Goal: Use online tool/utility: Utilize a website feature to perform a specific function

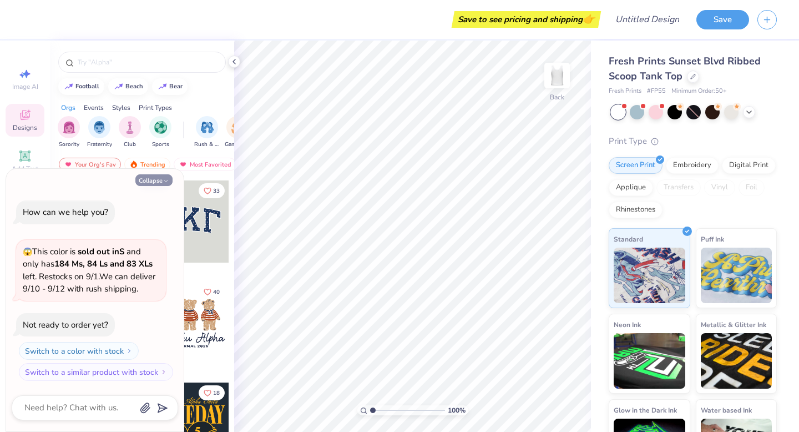
click at [160, 182] on button "Collapse" at bounding box center [153, 180] width 37 height 12
type textarea "x"
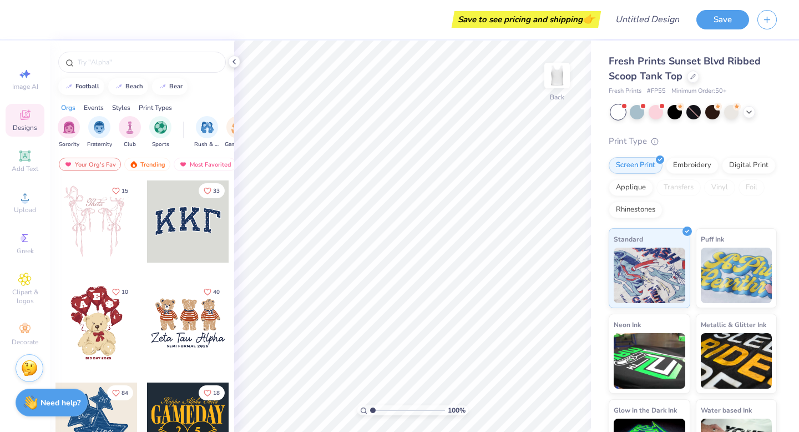
click at [191, 227] on div at bounding box center [188, 221] width 82 height 82
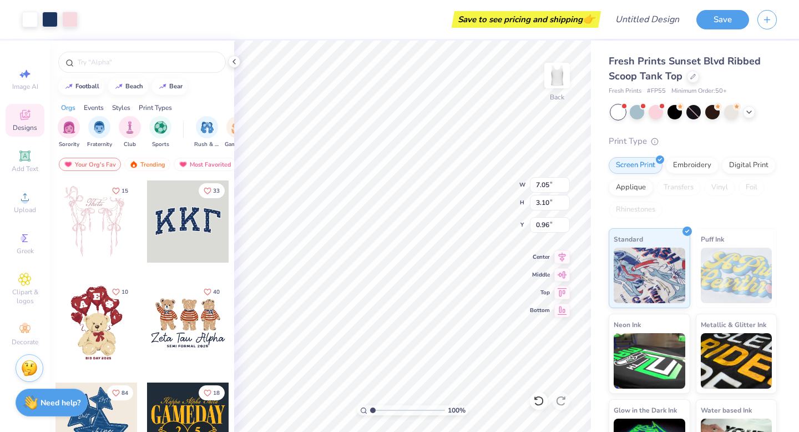
type input "0.96"
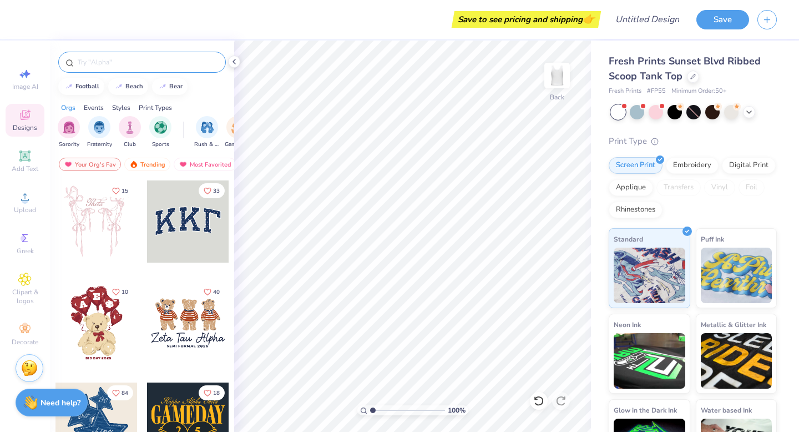
click at [190, 62] on input "text" at bounding box center [148, 62] width 142 height 11
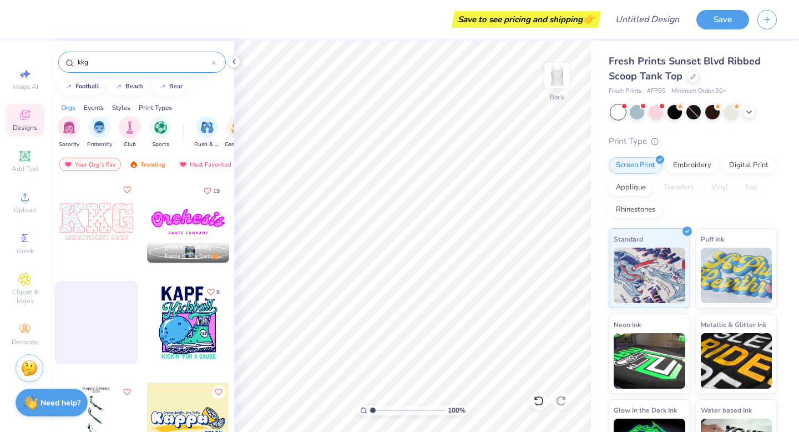
type input "kkg"
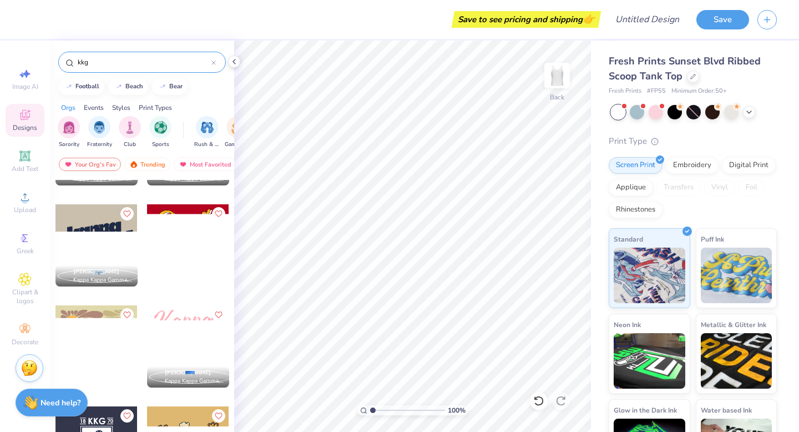
scroll to position [1389, 0]
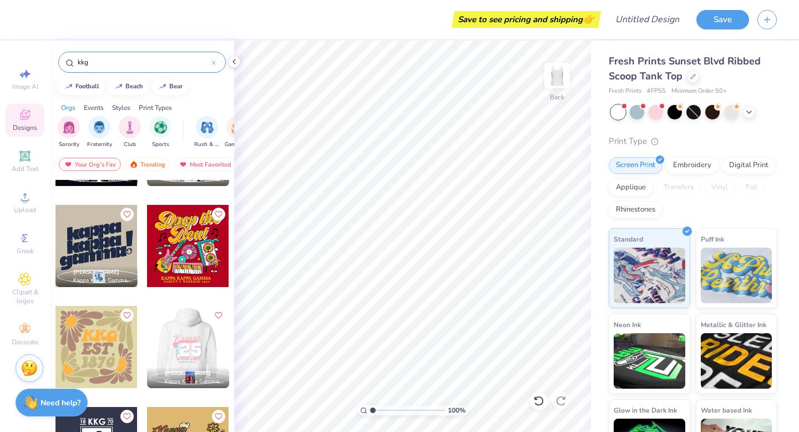
click at [197, 341] on div at bounding box center [187, 347] width 82 height 82
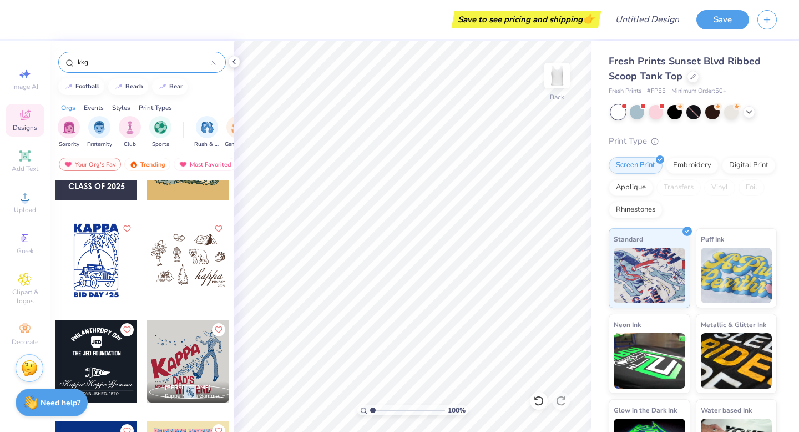
scroll to position [1676, 0]
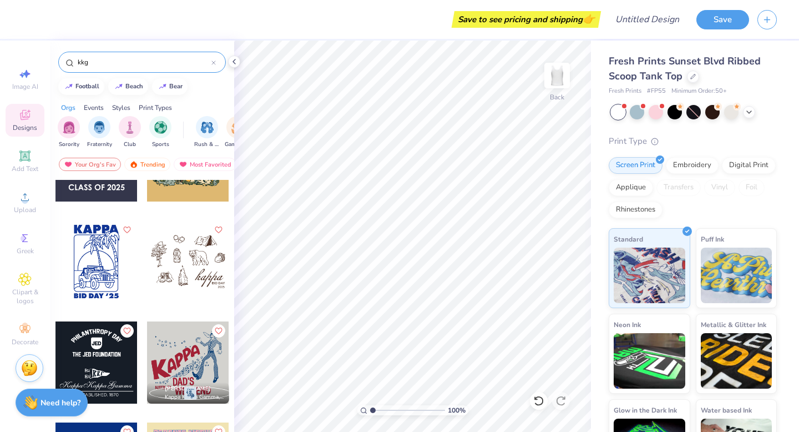
click at [199, 241] on div at bounding box center [188, 261] width 82 height 82
type input "2.25"
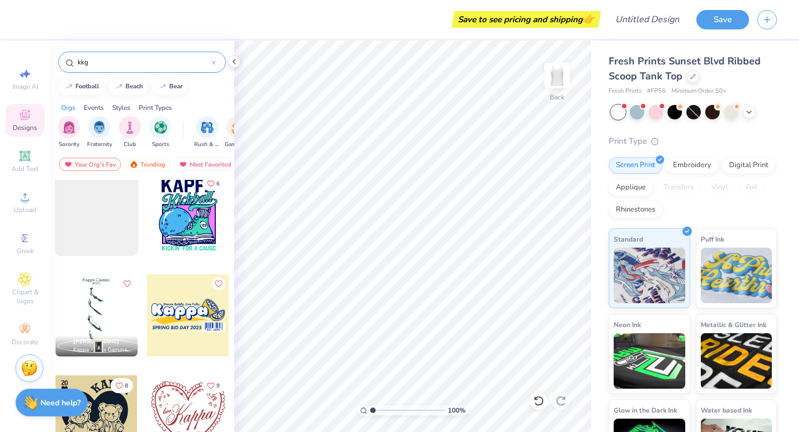
scroll to position [0, 0]
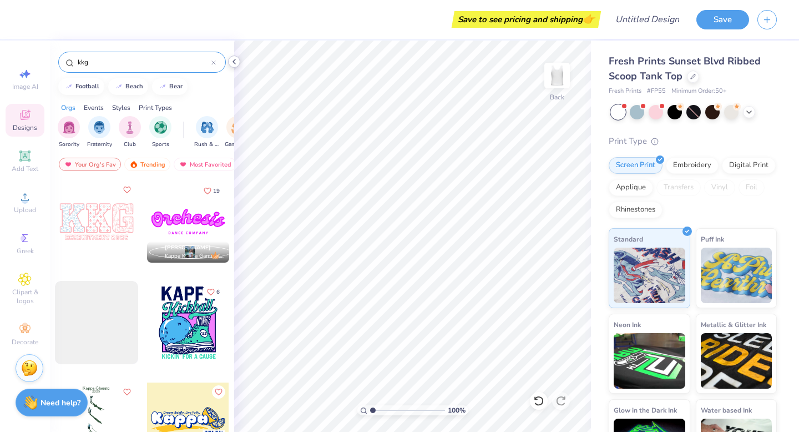
click at [231, 61] on icon at bounding box center [234, 61] width 9 height 9
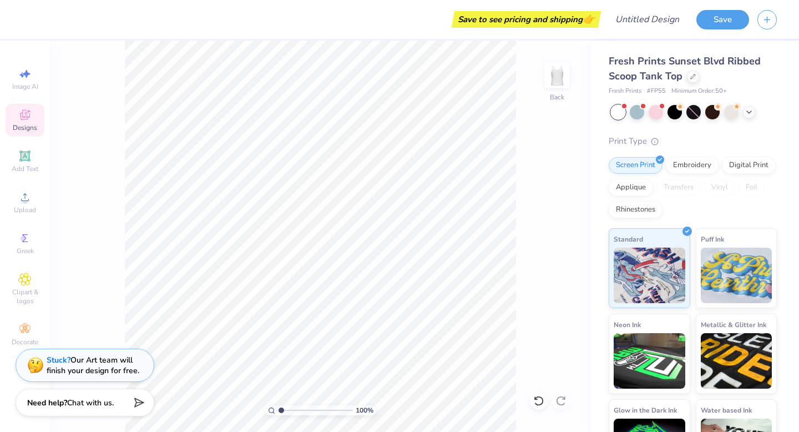
type input "2.76"
type textarea "x"
type input "3.42"
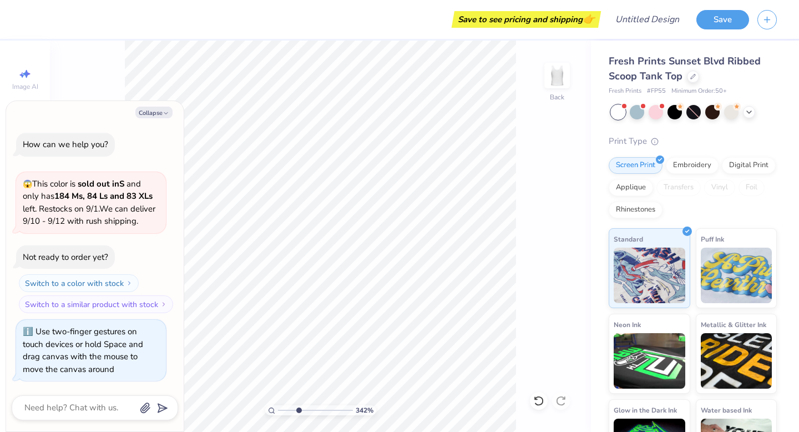
type textarea "x"
type input "1"
drag, startPoint x: 280, startPoint y: 409, endPoint x: 261, endPoint y: 404, distance: 19.5
click at [278, 405] on input "range" at bounding box center [315, 410] width 75 height 10
click at [161, 110] on button "Collapse" at bounding box center [153, 112] width 37 height 12
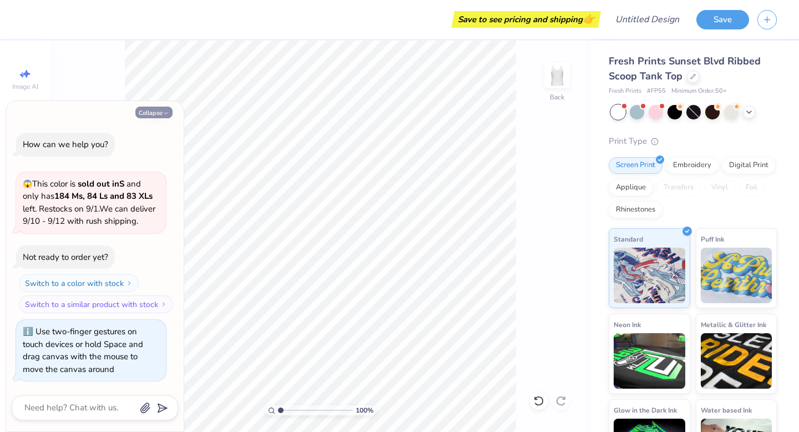
type textarea "x"
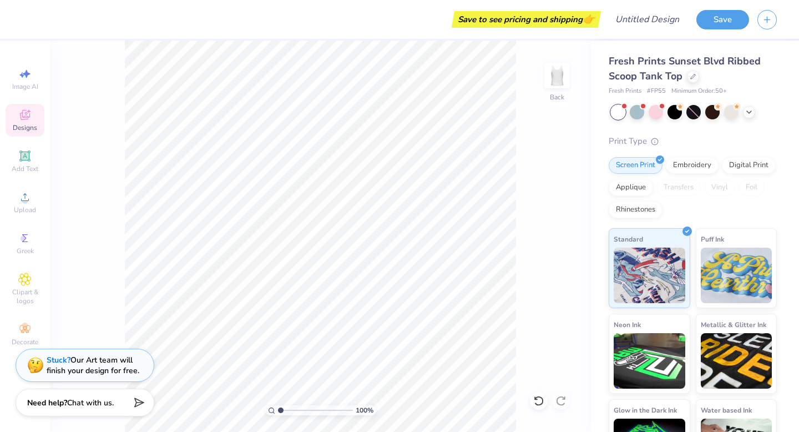
click at [26, 114] on icon at bounding box center [25, 115] width 10 height 10
